Goal: Book appointment/travel/reservation

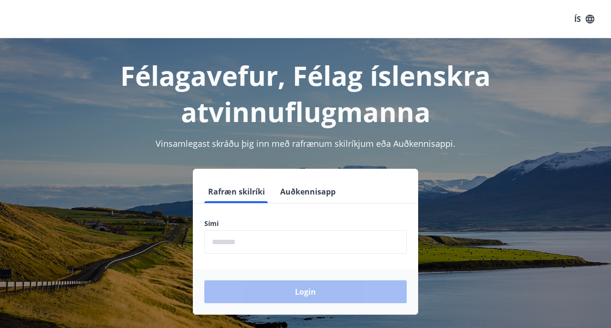
click at [246, 248] on input "phone" at bounding box center [305, 242] width 202 height 23
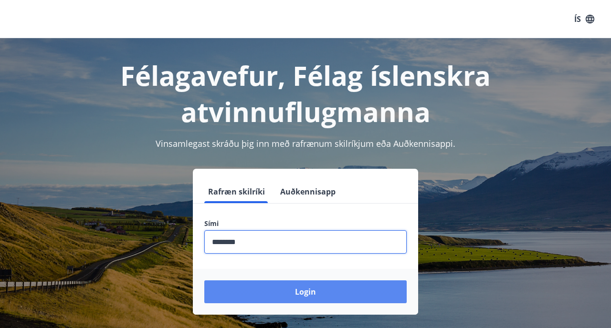
type input "********"
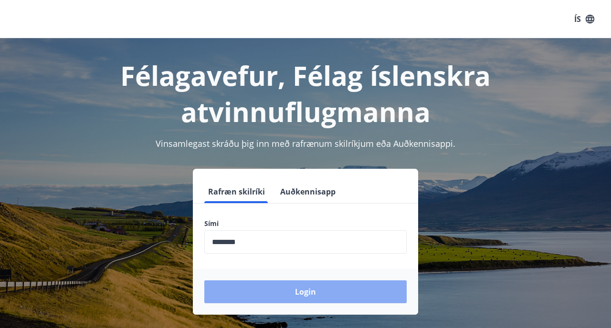
click at [257, 296] on button "Login" at bounding box center [305, 292] width 202 height 23
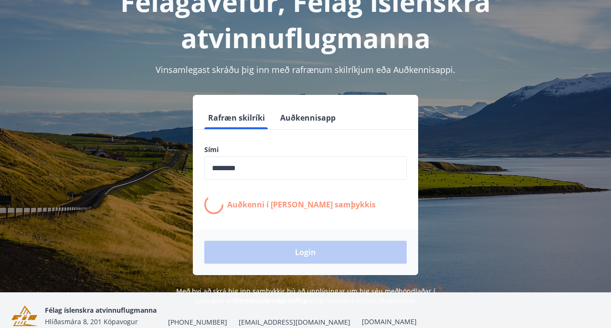
scroll to position [81, 0]
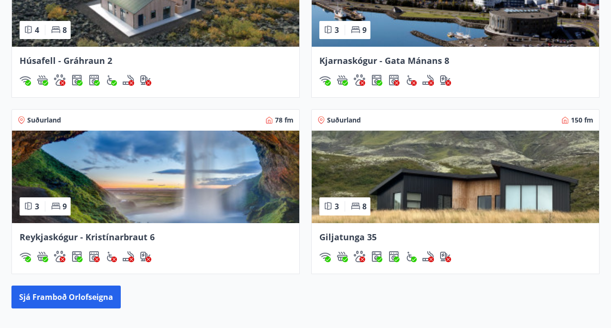
scroll to position [716, 0]
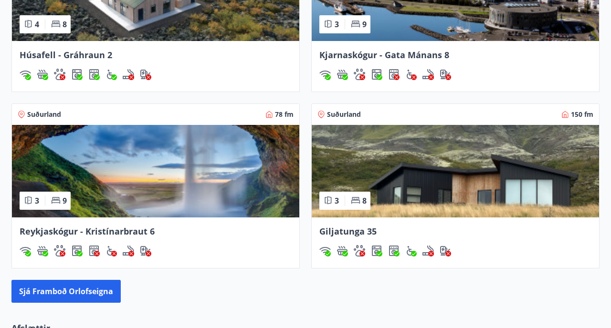
click at [352, 234] on span "Giljatunga 35" at bounding box center [347, 231] width 57 height 11
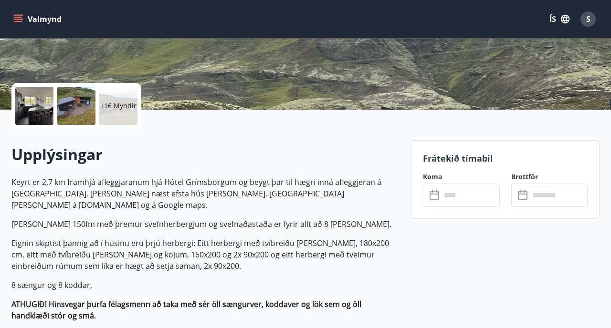
scroll to position [180, 0]
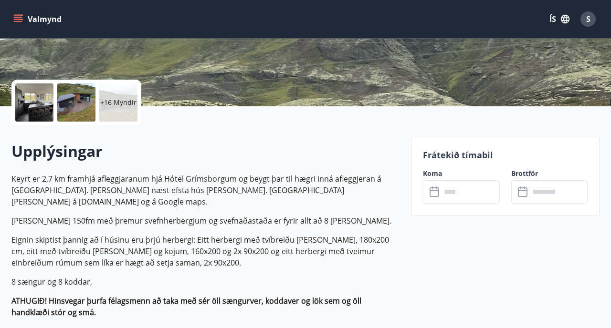
click at [464, 193] on input "text" at bounding box center [470, 191] width 58 height 23
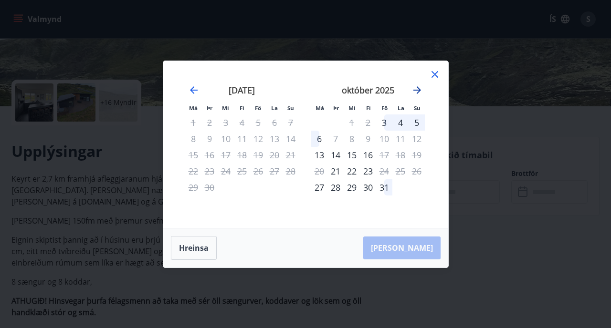
click at [417, 86] on icon "Move forward to switch to the next month." at bounding box center [417, 90] width 8 height 8
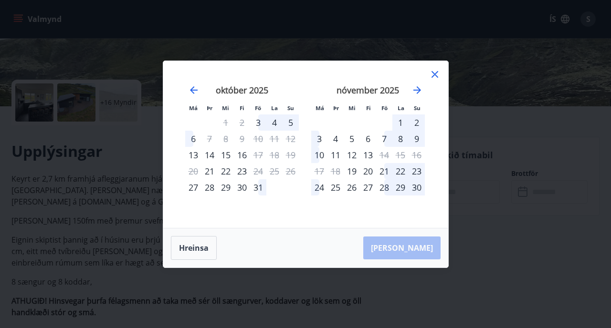
click at [336, 154] on div "11" at bounding box center [335, 155] width 16 height 16
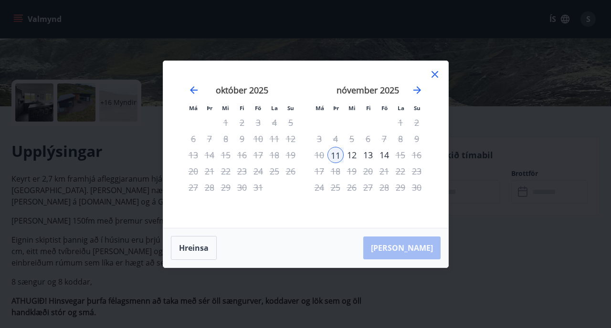
click at [350, 154] on div "12" at bounding box center [352, 155] width 16 height 16
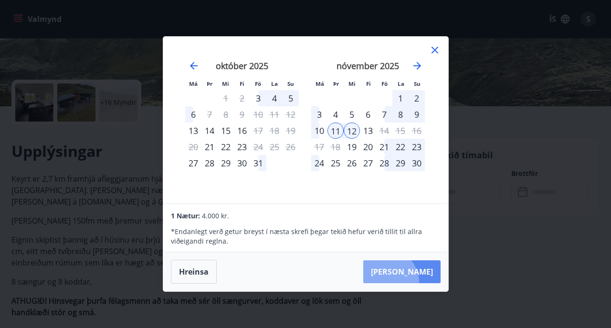
click at [414, 283] on button "Taka Frá" at bounding box center [401, 272] width 77 height 23
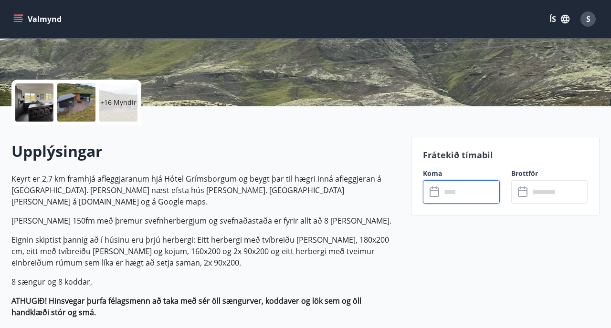
type input "******"
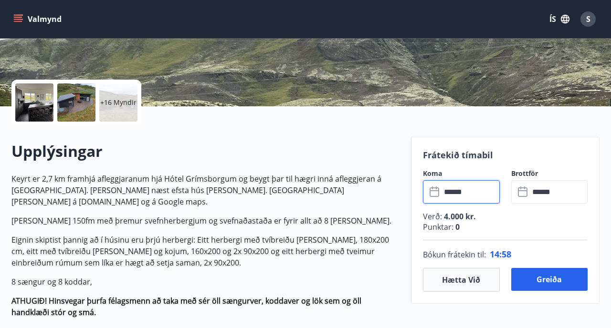
scroll to position [212, 0]
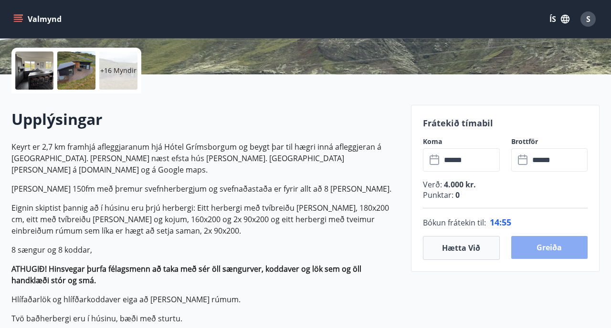
click at [547, 248] on button "Greiða" at bounding box center [549, 247] width 76 height 23
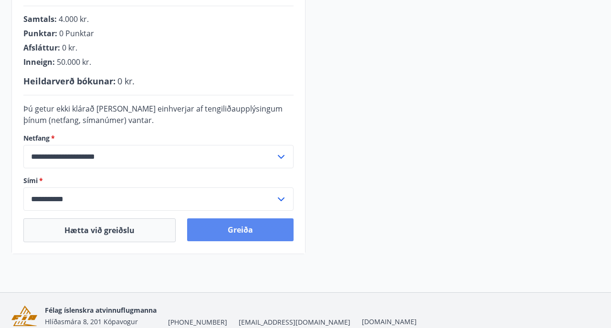
scroll to position [261, 0]
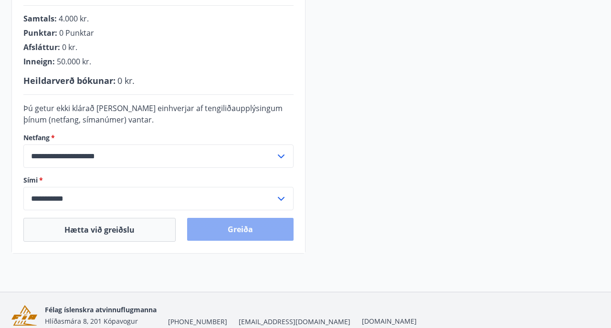
click at [262, 235] on button "Greiða" at bounding box center [240, 229] width 106 height 23
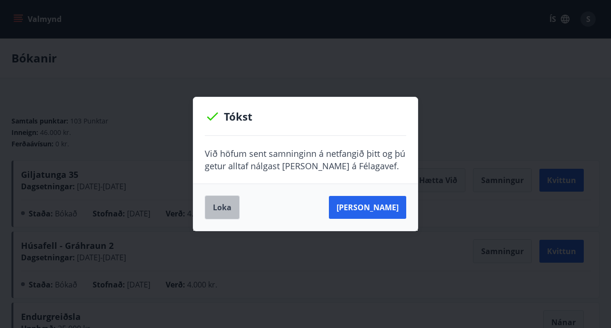
click at [221, 207] on button "Loka" at bounding box center [222, 208] width 35 height 24
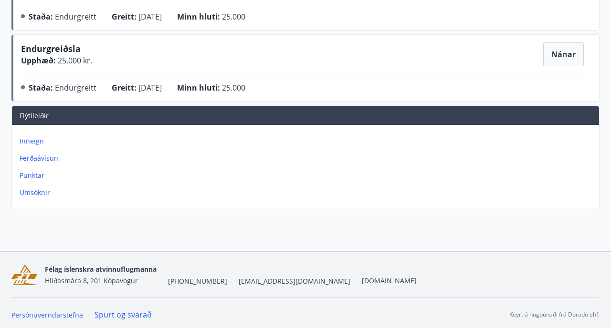
scroll to position [340, 0]
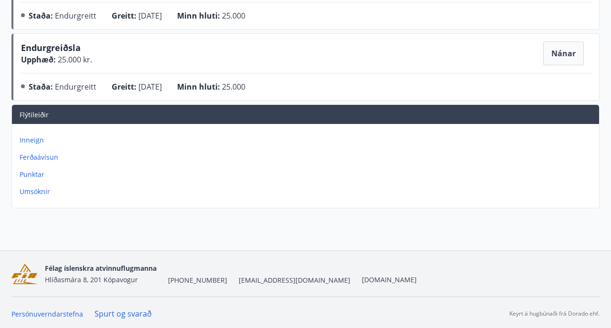
click at [36, 141] on p "Inneign" at bounding box center [308, 141] width 576 height 10
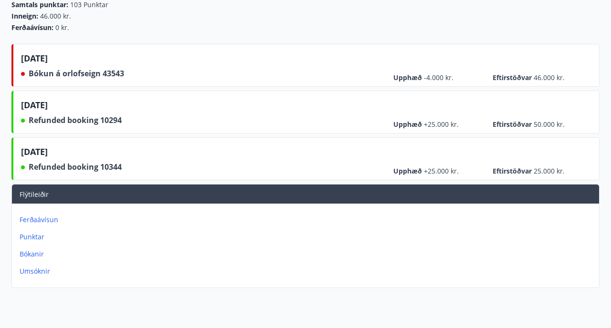
scroll to position [121, 0]
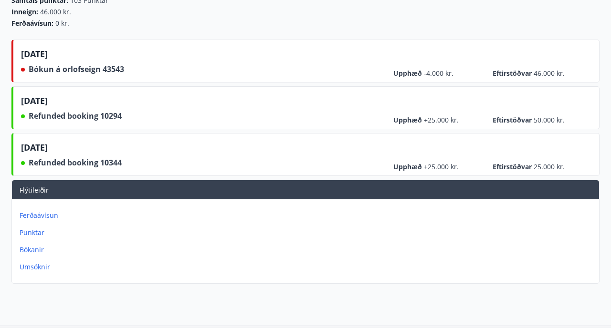
click at [32, 250] on p "Bókanir" at bounding box center [308, 250] width 576 height 10
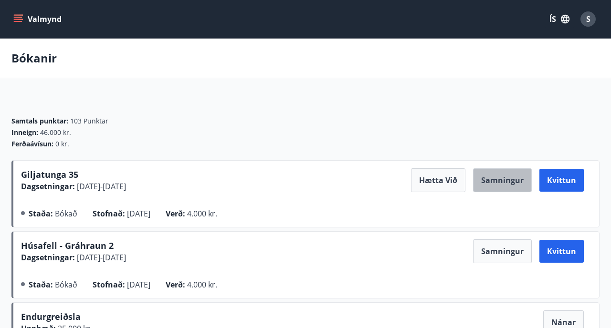
click at [503, 185] on button "Samningur" at bounding box center [502, 180] width 59 height 24
click at [19, 21] on icon "menu" at bounding box center [18, 19] width 10 height 10
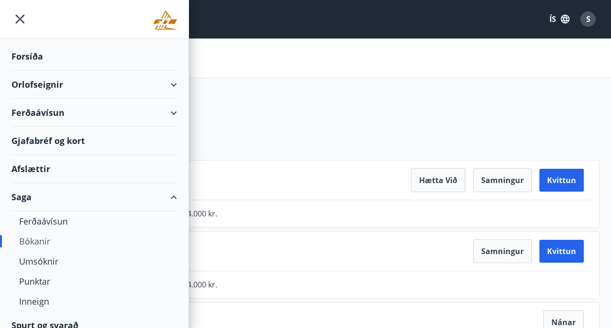
click at [40, 86] on div "Orlofseignir" at bounding box center [94, 85] width 166 height 28
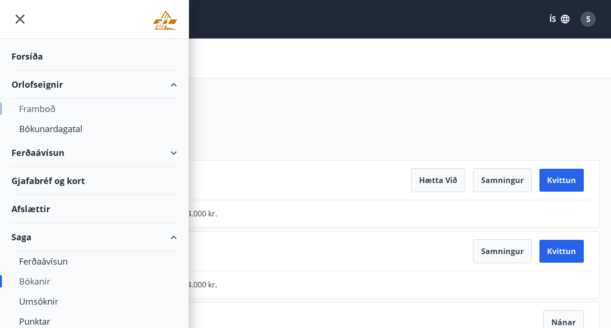
click at [48, 107] on div "Framboð" at bounding box center [94, 109] width 150 height 20
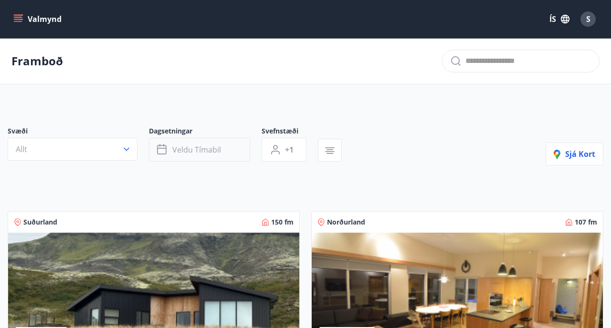
click at [196, 154] on span "Veldu tímabil" at bounding box center [196, 150] width 49 height 11
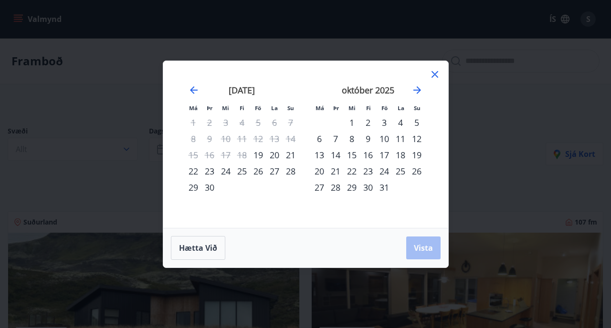
click at [401, 153] on div "18" at bounding box center [400, 155] width 16 height 16
click at [400, 173] on div "25" at bounding box center [400, 171] width 16 height 16
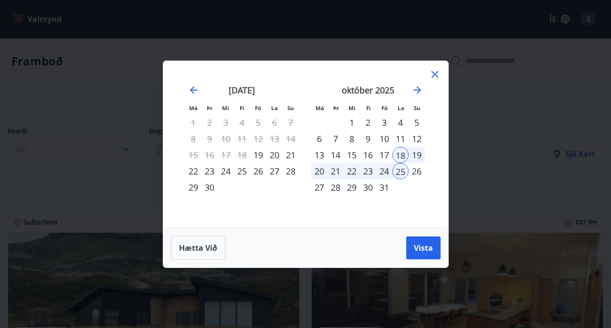
click at [432, 74] on icon at bounding box center [434, 74] width 11 height 11
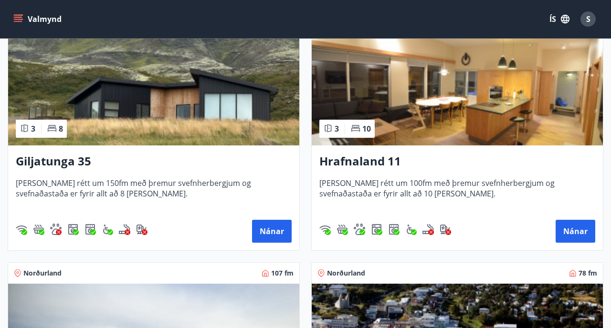
scroll to position [209, 0]
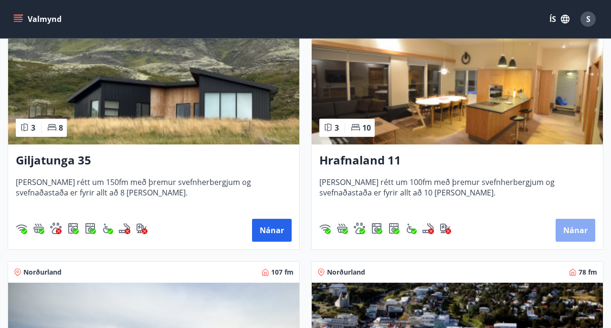
click at [566, 229] on button "Nánar" at bounding box center [576, 230] width 40 height 23
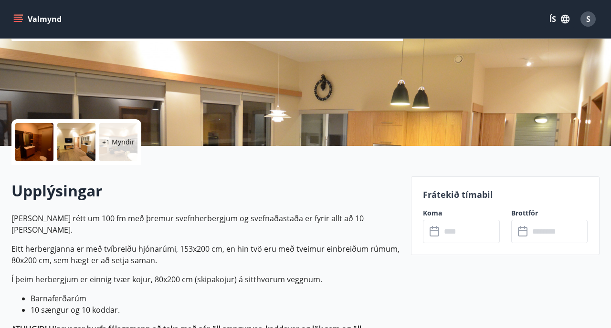
scroll to position [207, 0]
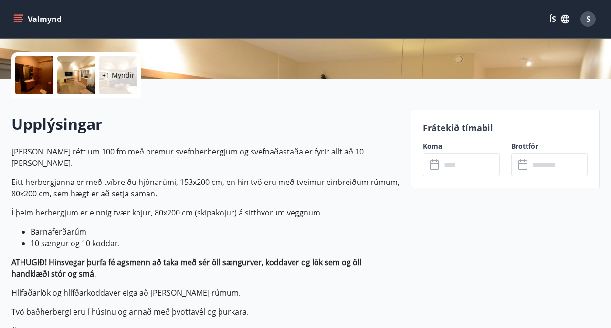
click at [483, 165] on input "text" at bounding box center [470, 164] width 58 height 23
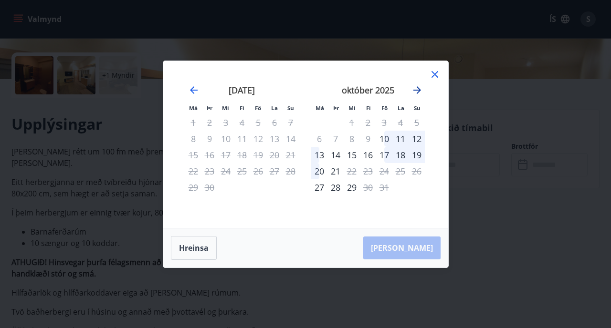
click at [415, 88] on icon "Move forward to switch to the next month." at bounding box center [416, 89] width 11 height 11
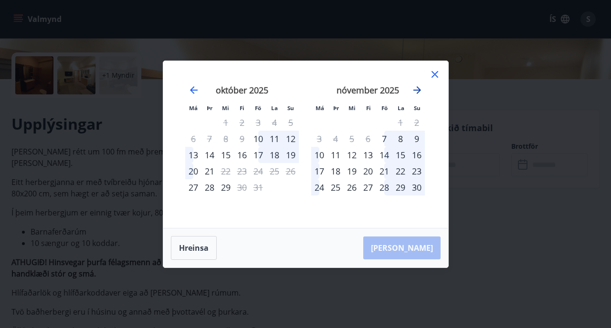
click at [415, 88] on icon "Move forward to switch to the next month." at bounding box center [416, 89] width 11 height 11
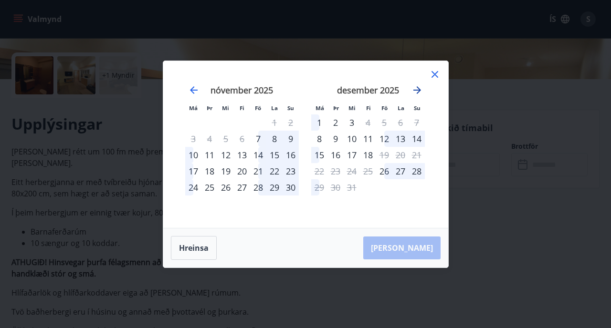
click at [415, 88] on icon "Move forward to switch to the next month." at bounding box center [416, 89] width 11 height 11
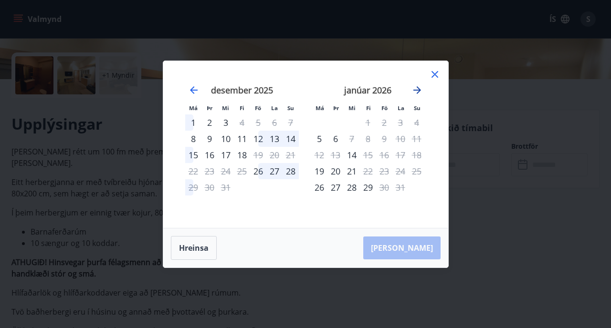
click at [415, 88] on icon "Move forward to switch to the next month." at bounding box center [416, 89] width 11 height 11
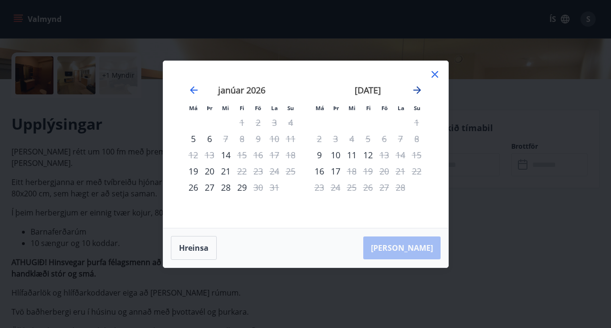
click at [415, 88] on icon "Move forward to switch to the next month." at bounding box center [416, 89] width 11 height 11
click at [416, 89] on icon "Move forward to switch to the next month." at bounding box center [416, 89] width 11 height 11
click at [190, 89] on icon "Move backward to switch to the previous month." at bounding box center [193, 89] width 11 height 11
click at [418, 88] on icon "Move forward to switch to the next month." at bounding box center [416, 89] width 11 height 11
click at [436, 72] on icon at bounding box center [434, 74] width 11 height 11
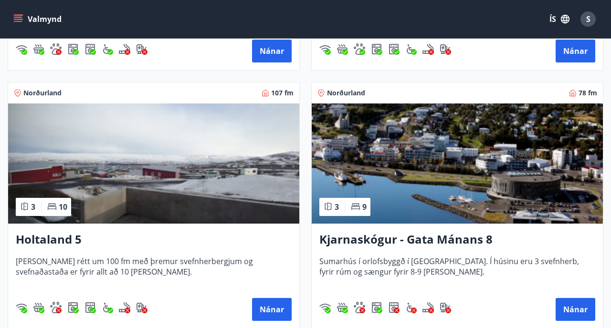
scroll to position [395, 0]
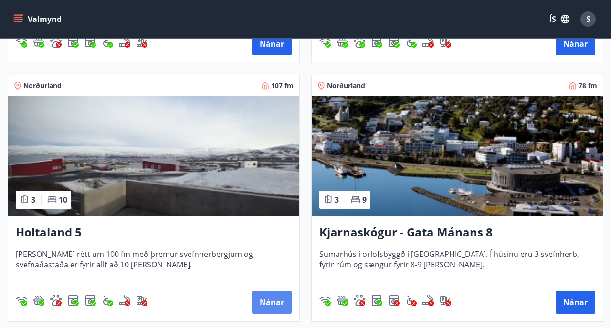
click at [269, 307] on button "Nánar" at bounding box center [272, 302] width 40 height 23
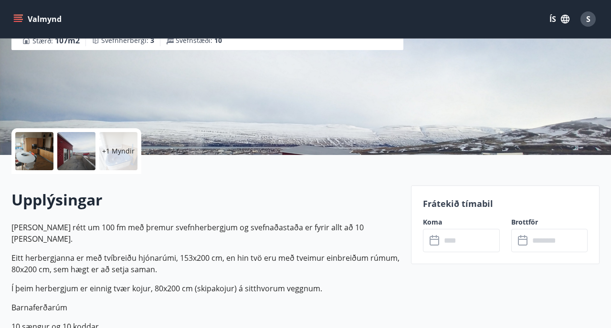
scroll to position [140, 0]
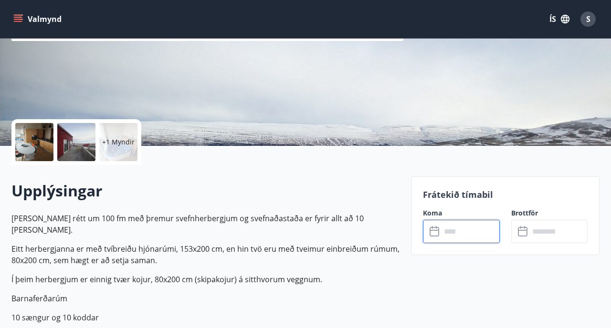
click at [465, 232] on input "text" at bounding box center [470, 231] width 58 height 23
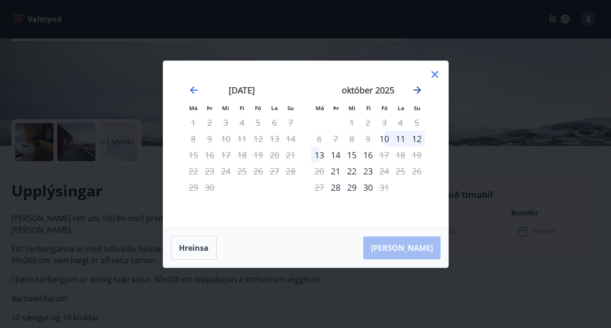
click at [421, 87] on icon "Move forward to switch to the next month." at bounding box center [416, 89] width 11 height 11
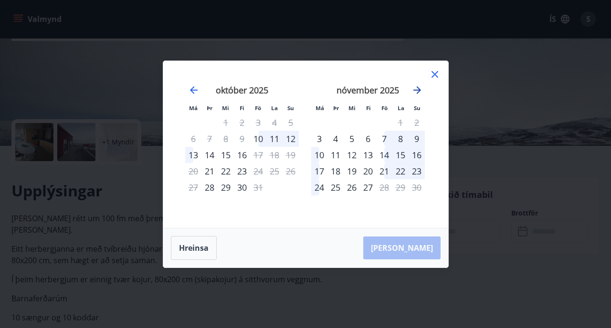
click at [421, 87] on icon "Move forward to switch to the next month." at bounding box center [416, 89] width 11 height 11
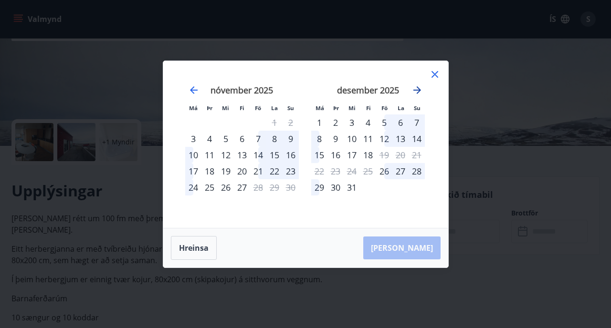
click at [421, 86] on icon "Move forward to switch to the next month." at bounding box center [416, 89] width 11 height 11
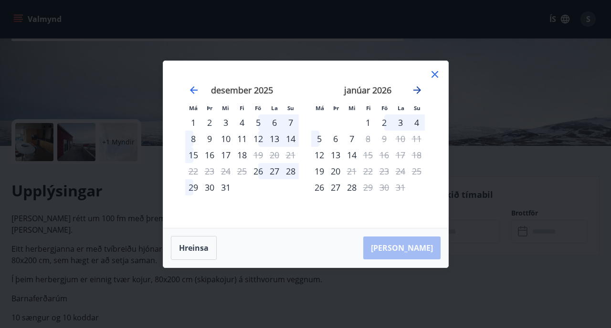
click at [421, 86] on icon "Move forward to switch to the next month." at bounding box center [416, 89] width 11 height 11
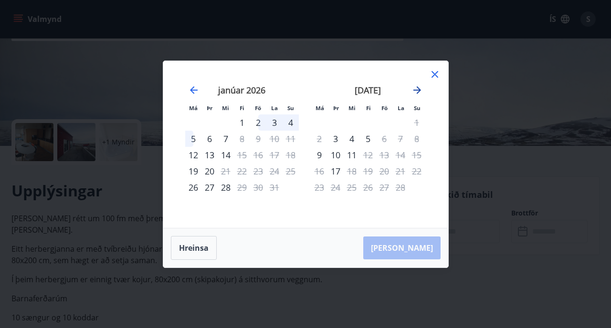
click at [421, 86] on icon "Move forward to switch to the next month." at bounding box center [416, 89] width 11 height 11
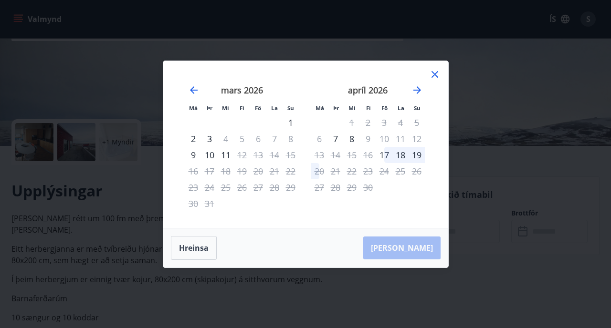
click at [434, 71] on icon at bounding box center [434, 74] width 11 height 11
